Goal: Task Accomplishment & Management: Use online tool/utility

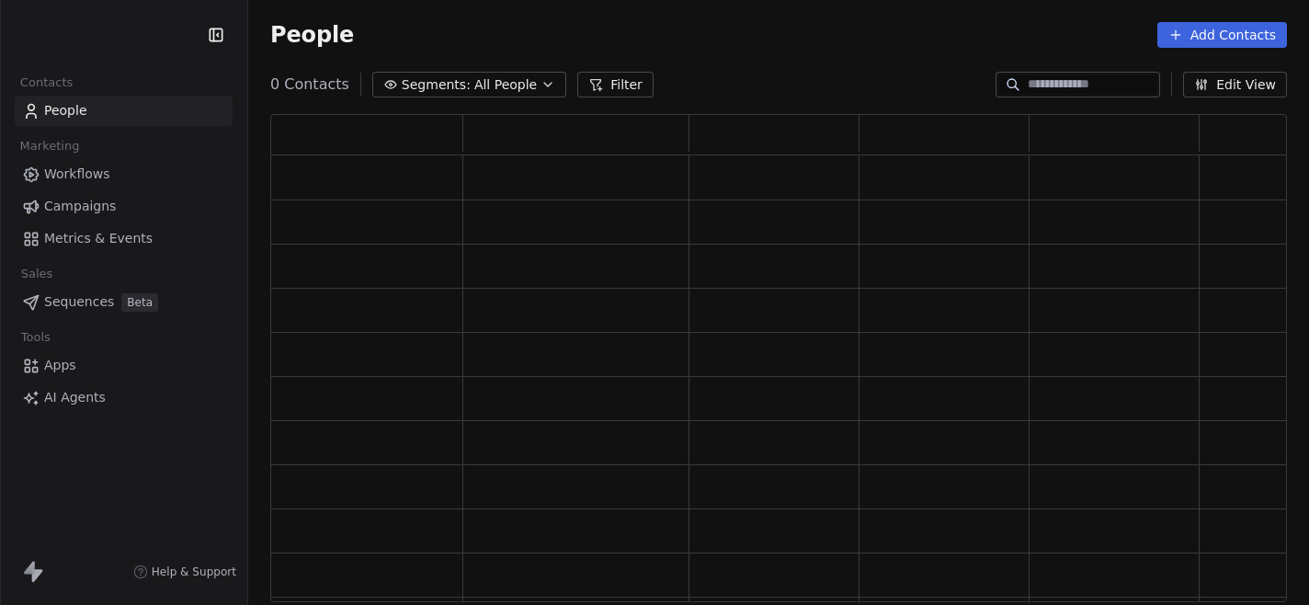
scroll to position [488, 1017]
click at [118, 179] on link "Workflows" at bounding box center [124, 174] width 218 height 30
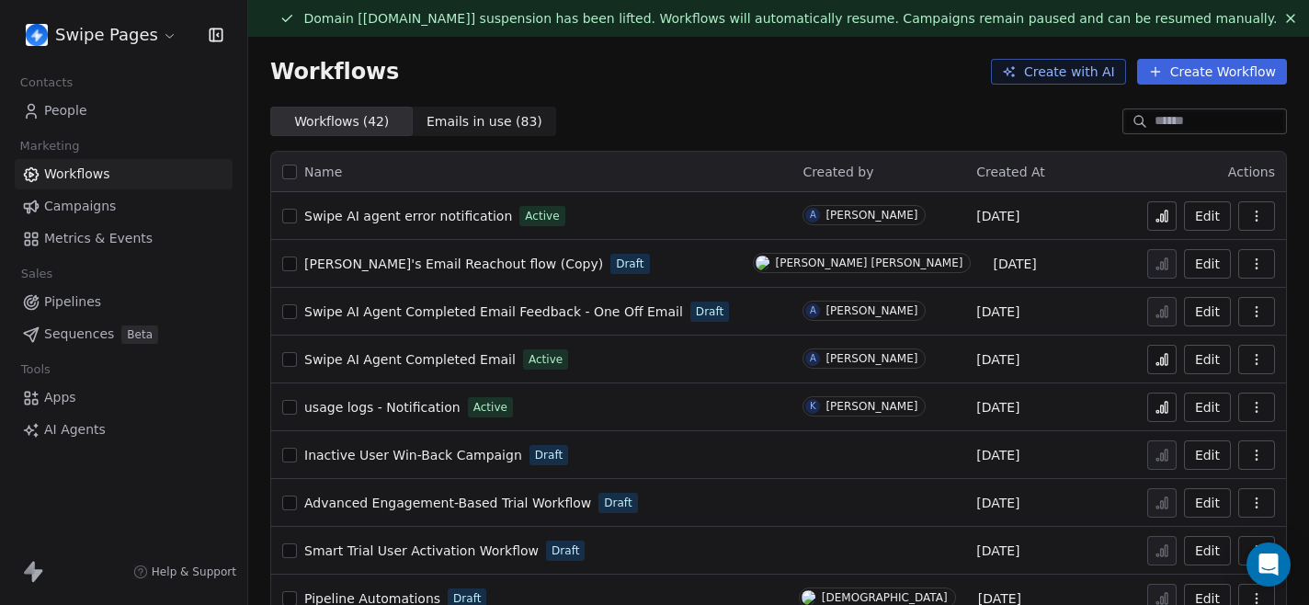
click at [117, 104] on link "People" at bounding box center [124, 111] width 218 height 30
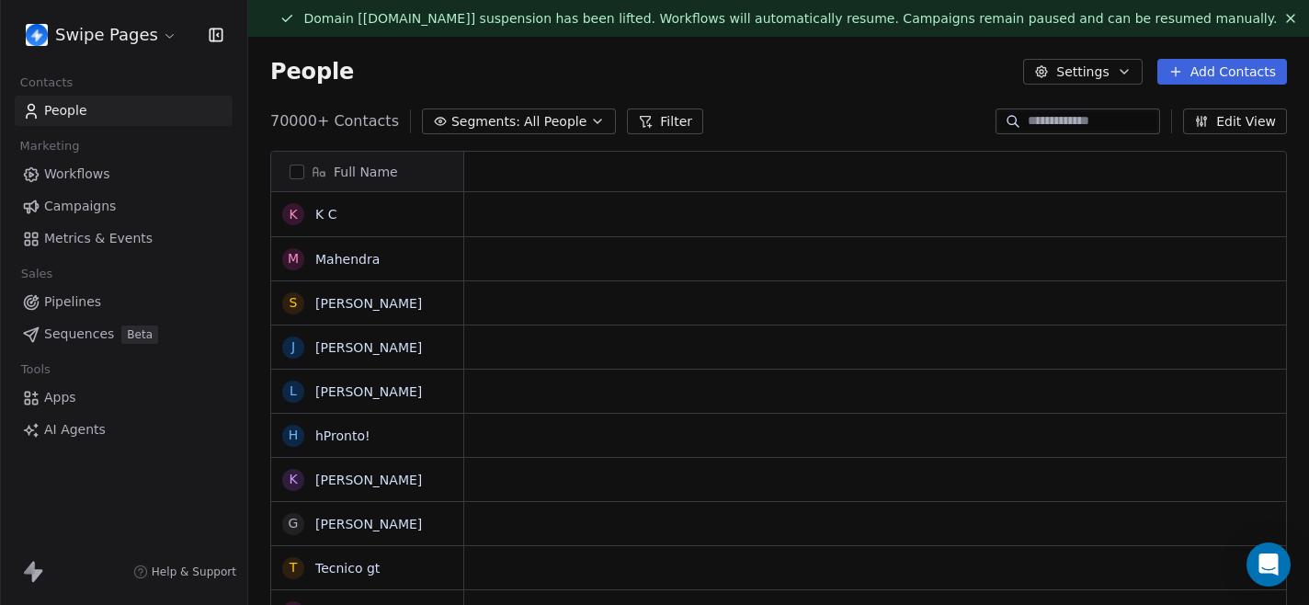
scroll to position [1, 1]
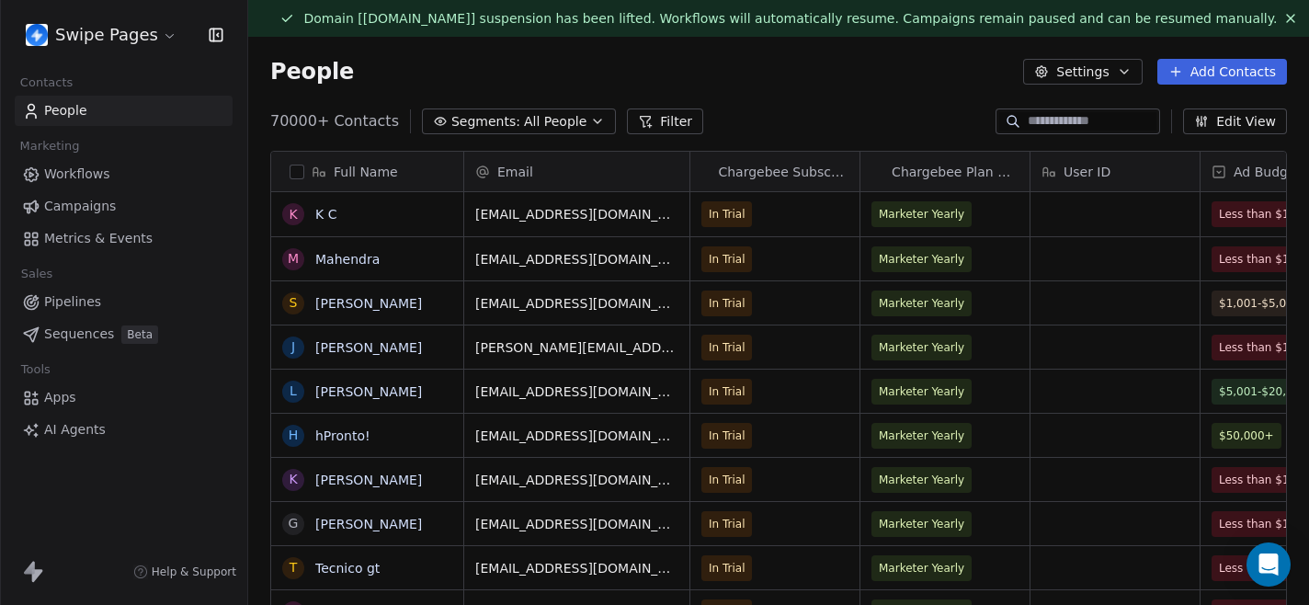
click at [1071, 119] on input at bounding box center [1092, 121] width 129 height 18
paste input "**********"
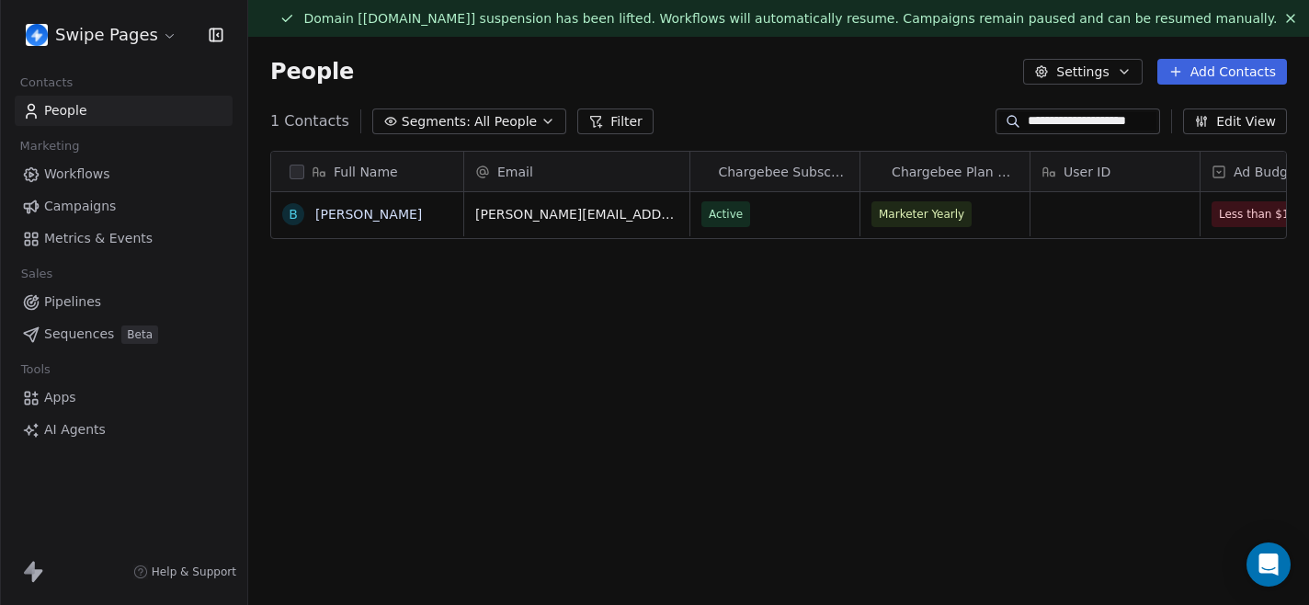
scroll to position [532, 1061]
type input "**********"
click at [392, 211] on link "Benjamin Pileggi" at bounding box center [368, 214] width 107 height 15
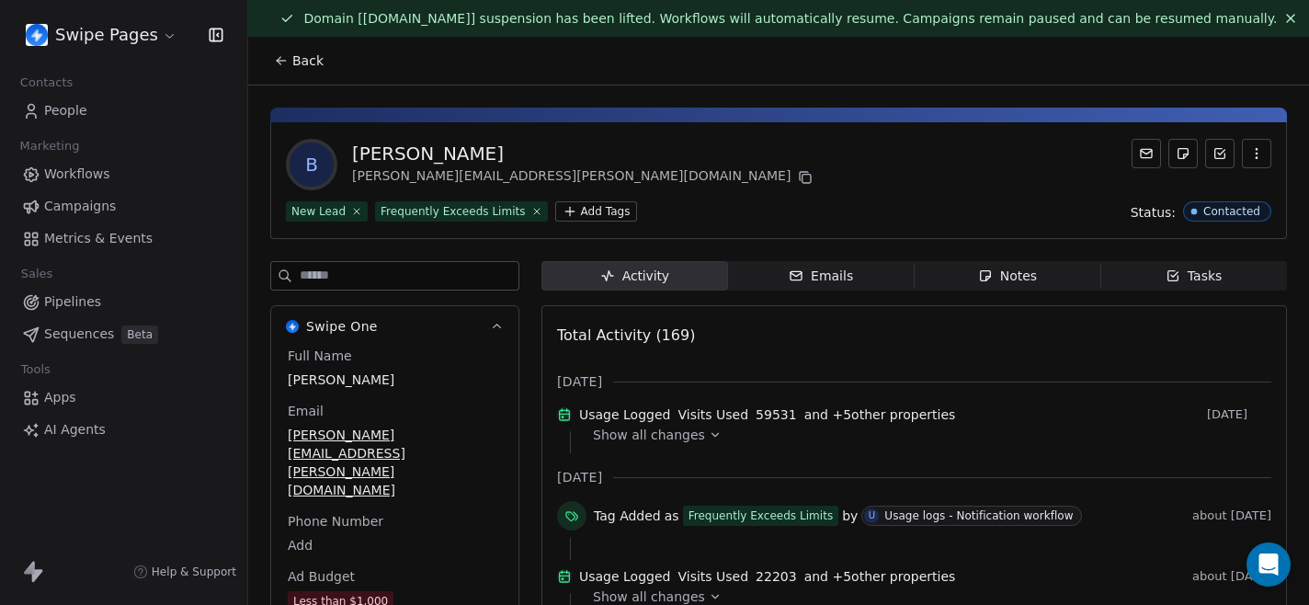
click at [1006, 281] on div "Notes" at bounding box center [1007, 276] width 59 height 19
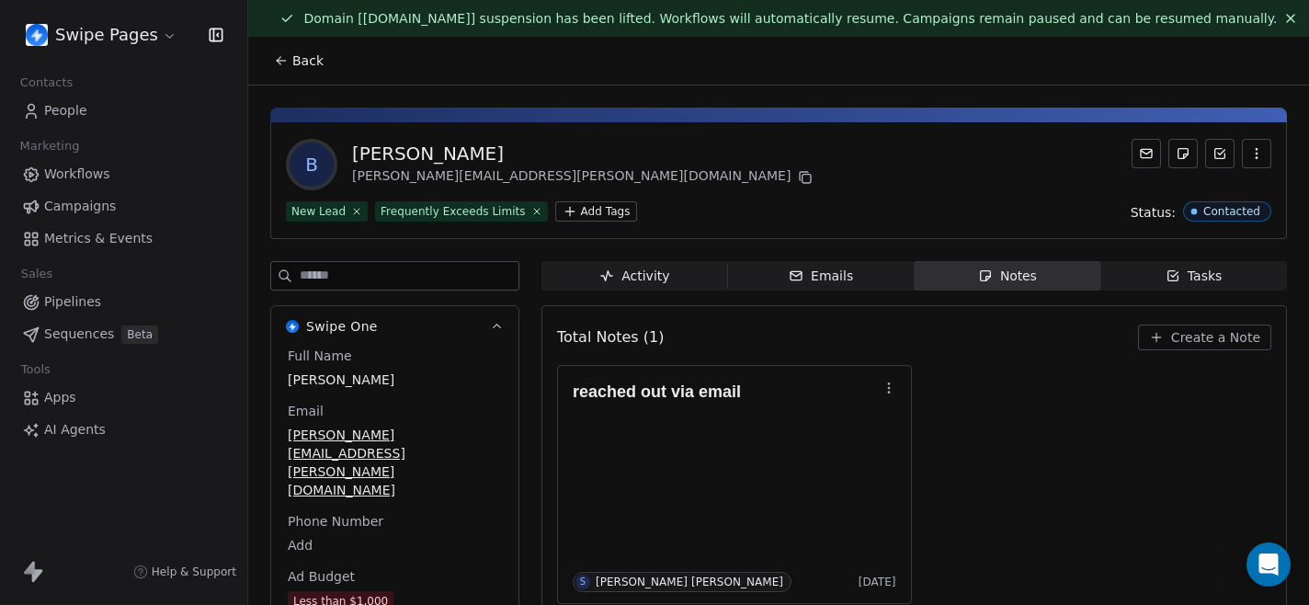
click at [1206, 335] on span "Create a Note" at bounding box center [1216, 337] width 89 height 18
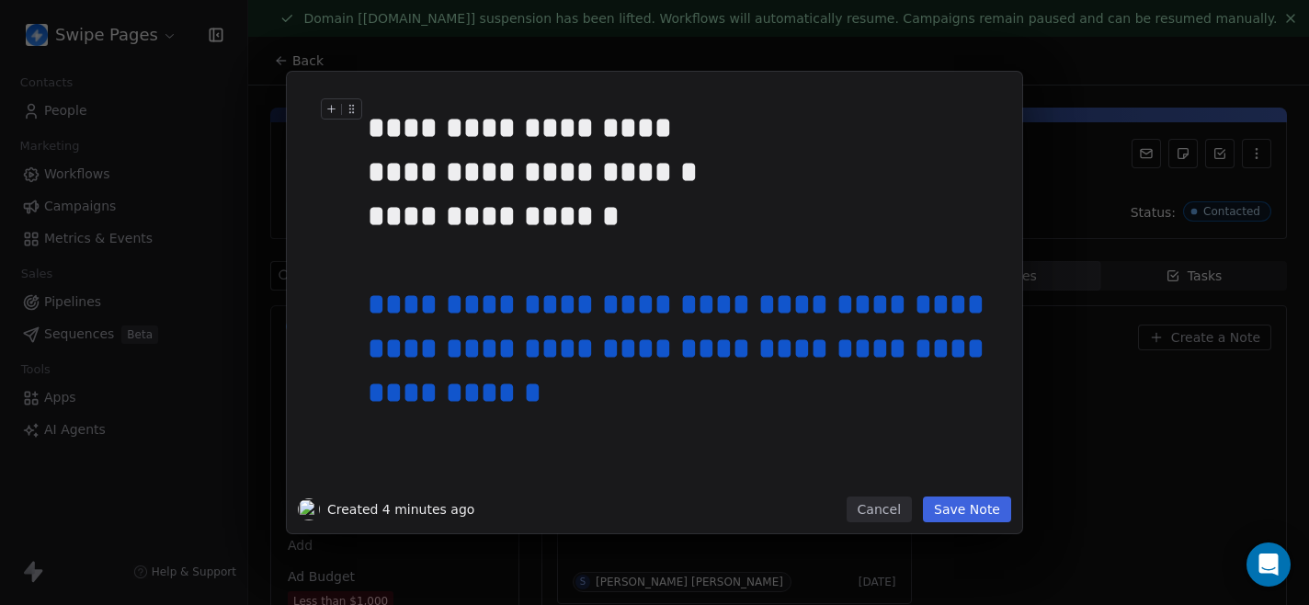
click at [966, 503] on button "Save Note" at bounding box center [967, 510] width 88 height 26
